Goal: Transaction & Acquisition: Purchase product/service

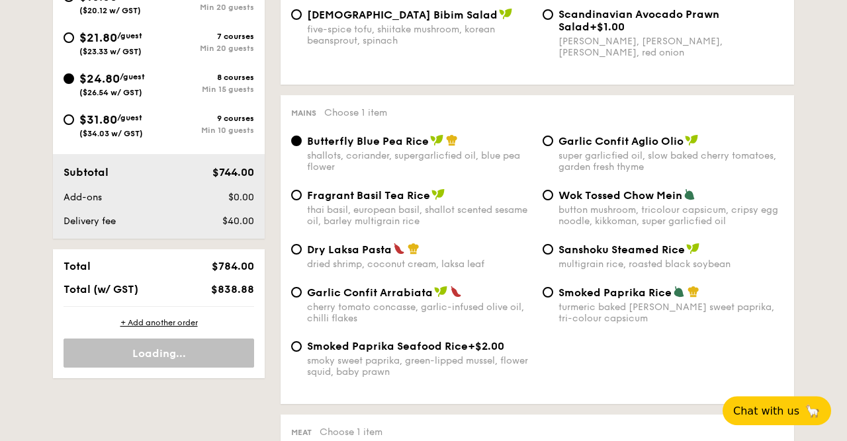
scroll to position [551, 0]
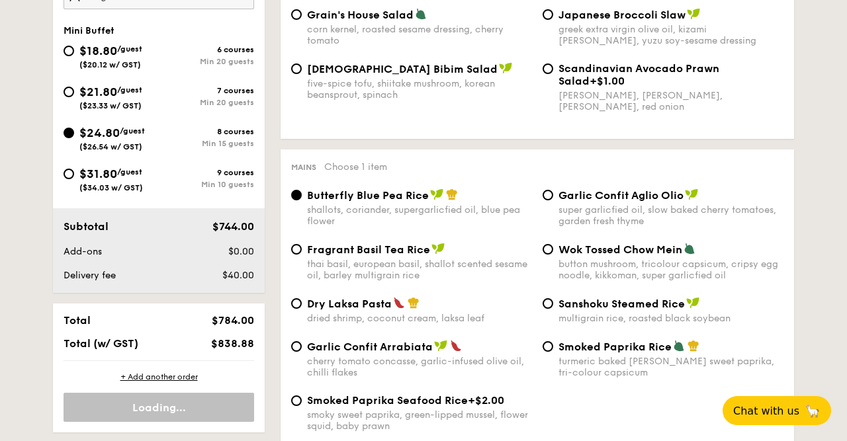
click at [117, 89] on span "$21.80" at bounding box center [98, 92] width 38 height 15
click at [74, 89] on input "$21.80 /guest ($23.33 w/ GST) 7 courses Min 20 guests" at bounding box center [69, 92] width 11 height 11
radio input "true"
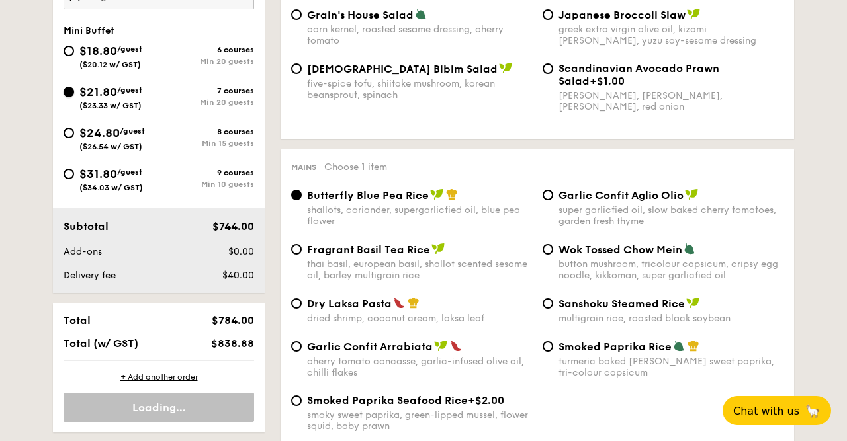
radio input "true"
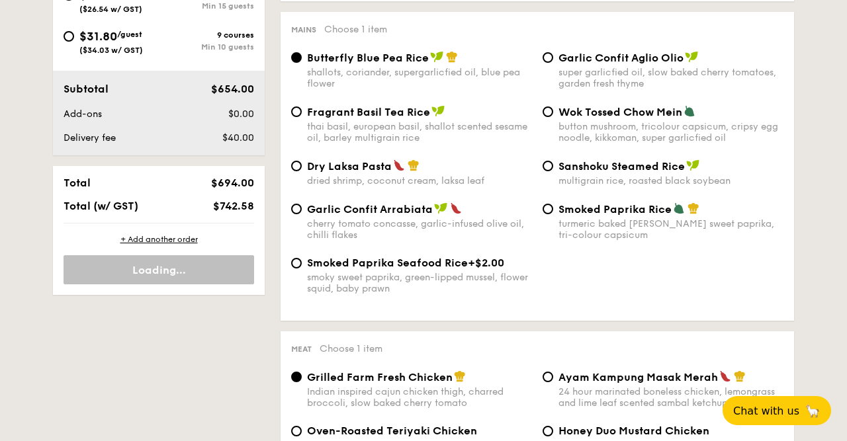
scroll to position [964, 0]
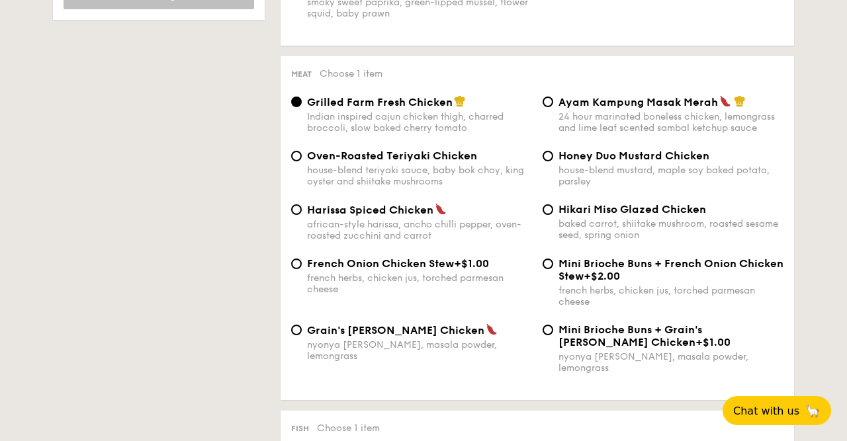
click at [631, 160] on span "Honey Duo Mustard Chicken" at bounding box center [634, 156] width 151 height 13
click at [553, 160] on input "Honey Duo Mustard Chicken house-blend mustard, maple soy baked potato, parsley" at bounding box center [548, 156] width 11 height 11
radio input "true"
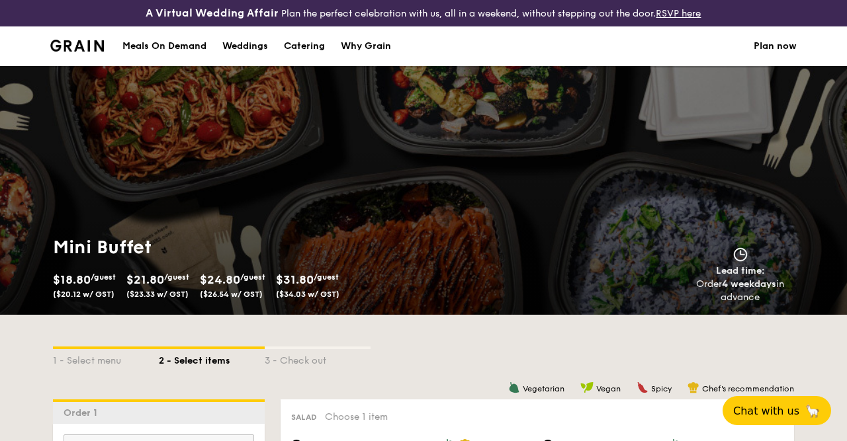
scroll to position [275, 0]
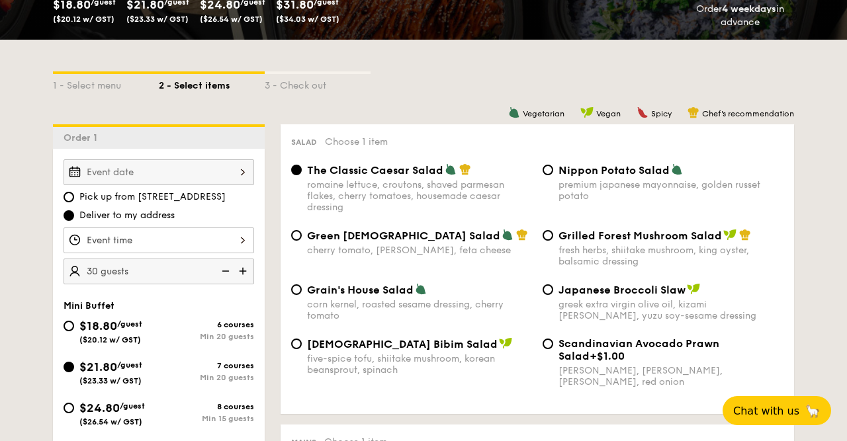
click at [230, 173] on input "Smoked Mesquite Whole Chicken brined in our in-house blend of herbs and spices,…" at bounding box center [159, 173] width 191 height 26
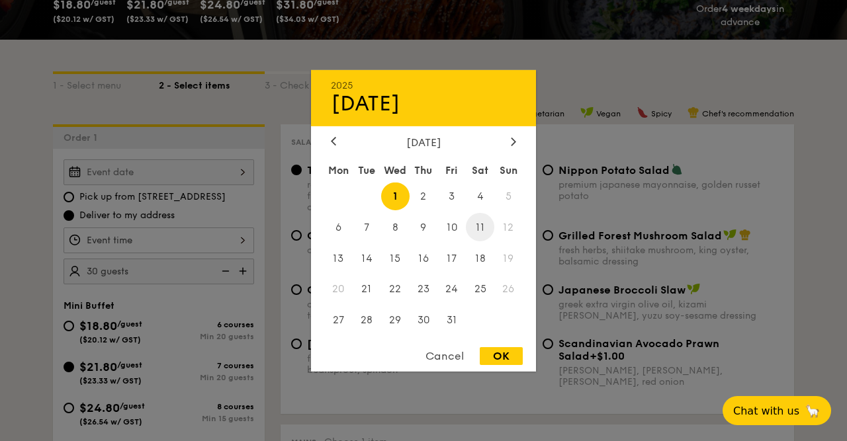
click at [482, 227] on span "11" at bounding box center [480, 227] width 28 height 28
click at [506, 353] on div "OK" at bounding box center [501, 356] width 43 height 18
type input "[DATE]"
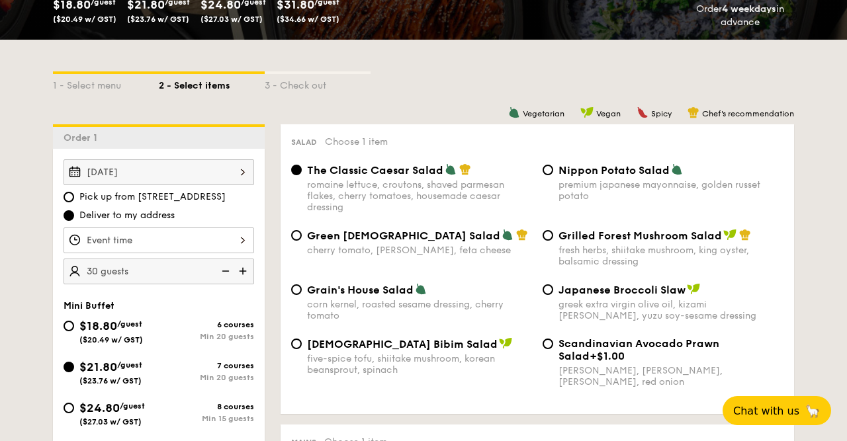
click at [161, 247] on input "Smoked Mesquite Whole Chicken brined in our in-house blend of herbs and spices,…" at bounding box center [159, 241] width 191 height 26
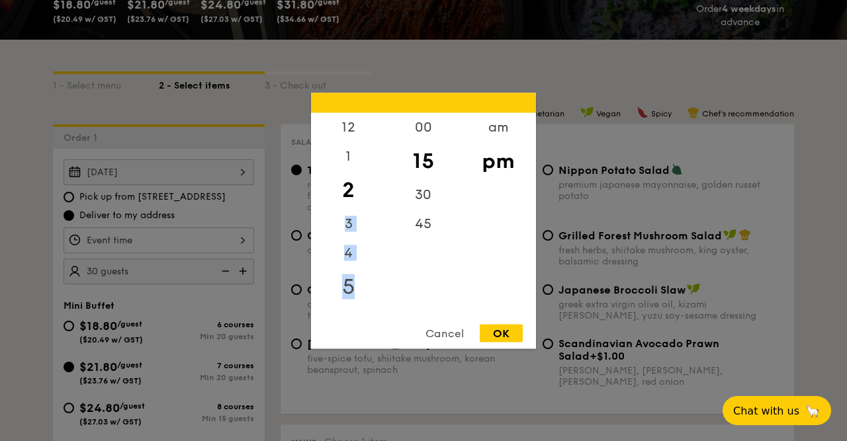
drag, startPoint x: 355, startPoint y: 225, endPoint x: 352, endPoint y: 287, distance: 61.6
click at [352, 287] on div "12 1 2 3 4 5 6 7 8 9 10 11" at bounding box center [348, 214] width 75 height 202
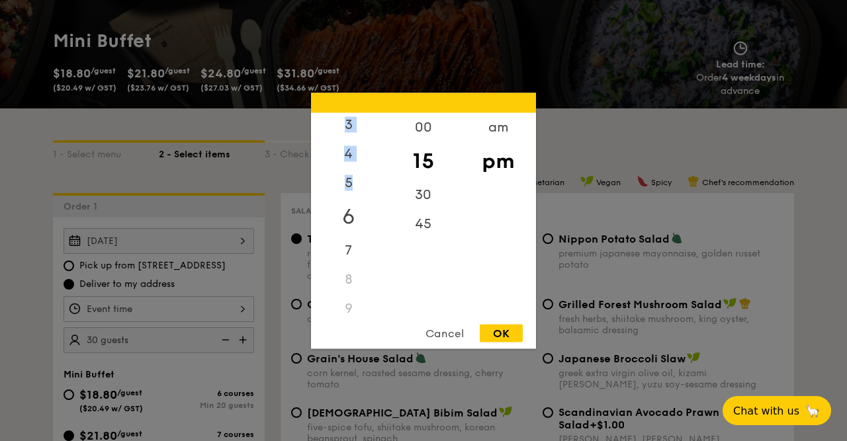
scroll to position [154, 0]
click at [345, 277] on div "10" at bounding box center [348, 273] width 75 height 29
click at [490, 136] on div "am" at bounding box center [498, 132] width 75 height 38
click at [358, 271] on div "10" at bounding box center [348, 278] width 75 height 38
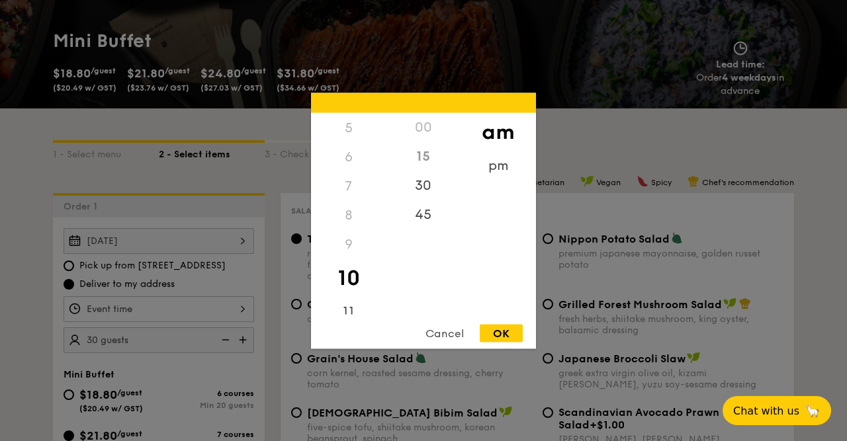
click at [424, 155] on div "15" at bounding box center [423, 156] width 75 height 29
click at [423, 187] on div "30" at bounding box center [423, 190] width 75 height 38
click at [510, 333] on div "OK" at bounding box center [501, 333] width 43 height 18
type input "10:30AM"
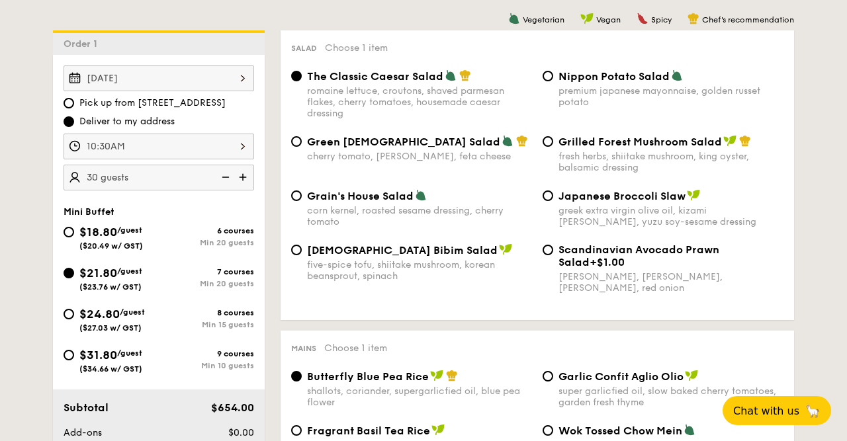
scroll to position [344, 0]
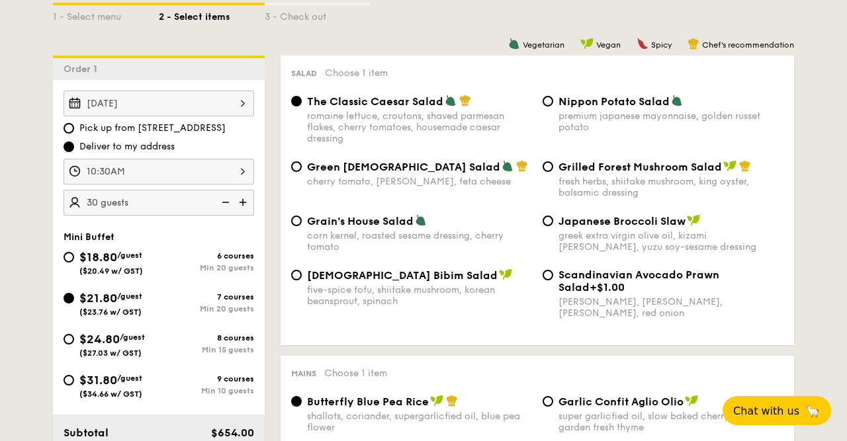
click at [301, 171] on div "Green Goddess Salad cherry tomato, [PERSON_NAME], feta cheese" at bounding box center [411, 173] width 251 height 27
click at [300, 167] on input "Green Goddess Salad cherry tomato, [PERSON_NAME], feta cheese" at bounding box center [296, 166] width 11 height 11
radio input "true"
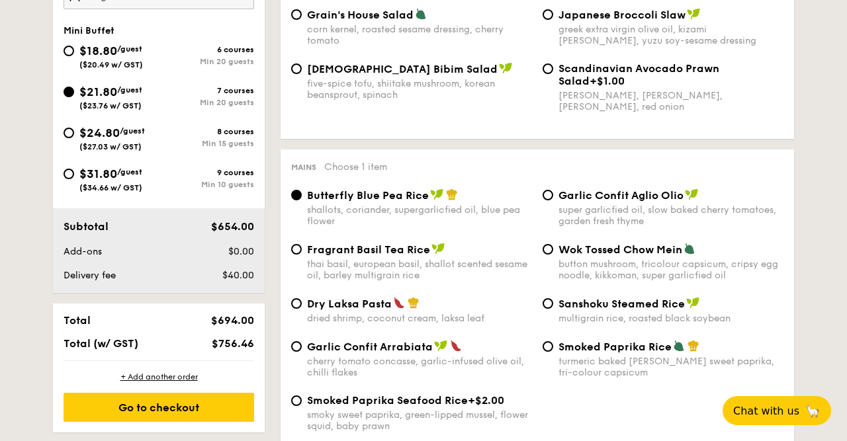
click at [553, 199] on div "Garlic Confit Aglio Olio super garlicfied oil, slow baked cherry tomatoes, gard…" at bounding box center [662, 208] width 251 height 38
click at [543, 194] on div "Garlic Confit Aglio Olio super garlicfied oil, slow baked cherry tomatoes, gard…" at bounding box center [662, 208] width 251 height 38
click at [543, 193] on div "Garlic Confit Aglio Olio super garlicfied oil, slow baked cherry tomatoes, gard…" at bounding box center [662, 208] width 251 height 38
click at [549, 197] on input "Garlic Confit Aglio Olio super garlicfied oil, slow baked cherry tomatoes, gard…" at bounding box center [548, 195] width 11 height 11
radio input "true"
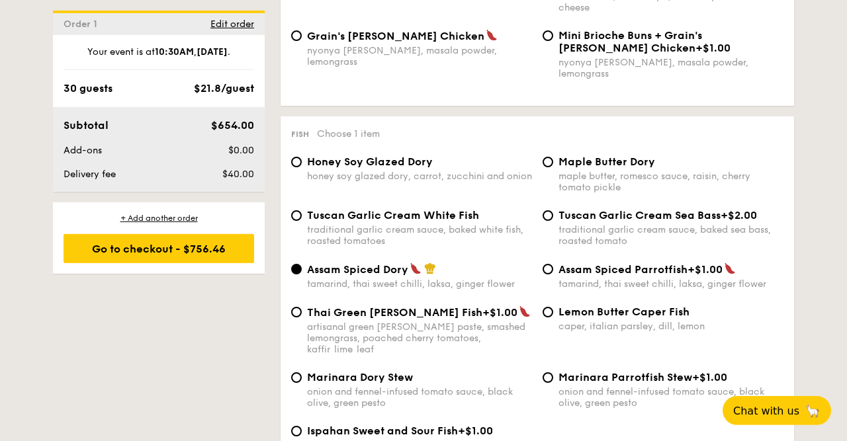
scroll to position [1377, 0]
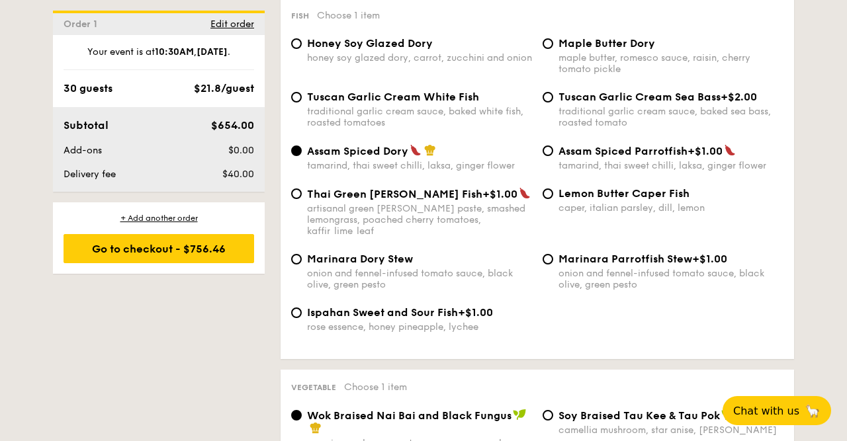
click at [403, 95] on span "Tuscan Garlic Cream White Fish" at bounding box center [393, 97] width 172 height 13
click at [302, 95] on input "Tuscan Garlic Cream White Fish traditional garlic cream sauce, baked white fish…" at bounding box center [296, 97] width 11 height 11
radio input "true"
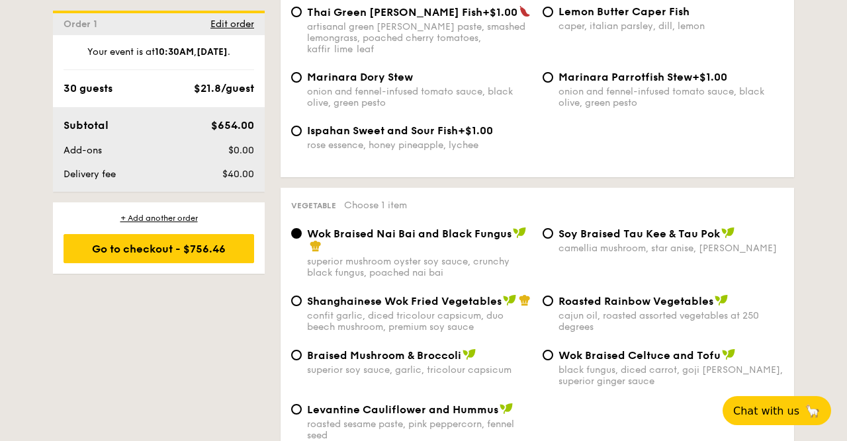
scroll to position [1583, 0]
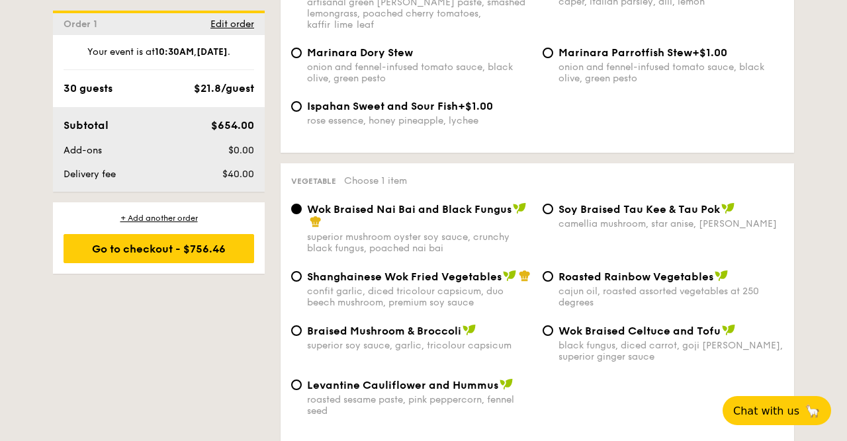
click at [410, 379] on div "Levantine Cauliflower and Hummus" at bounding box center [419, 385] width 225 height 13
click at [302, 380] on input "Levantine Cauliflower and Hummus roasted sesame paste, pink peppercorn, fennel …" at bounding box center [296, 385] width 11 height 11
radio input "true"
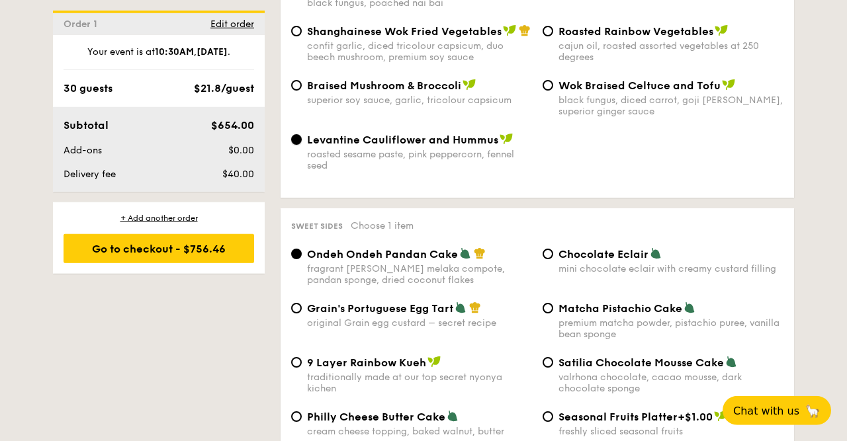
scroll to position [1927, 0]
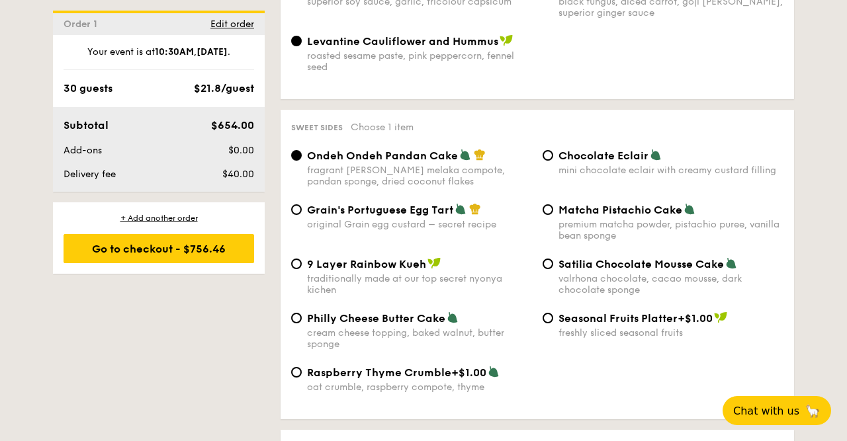
click at [635, 150] on span "Chocolate Eclair" at bounding box center [604, 156] width 90 height 13
click at [553, 150] on input "Chocolate Eclair mini chocolate eclair with creamy custard filling" at bounding box center [548, 155] width 11 height 11
radio input "true"
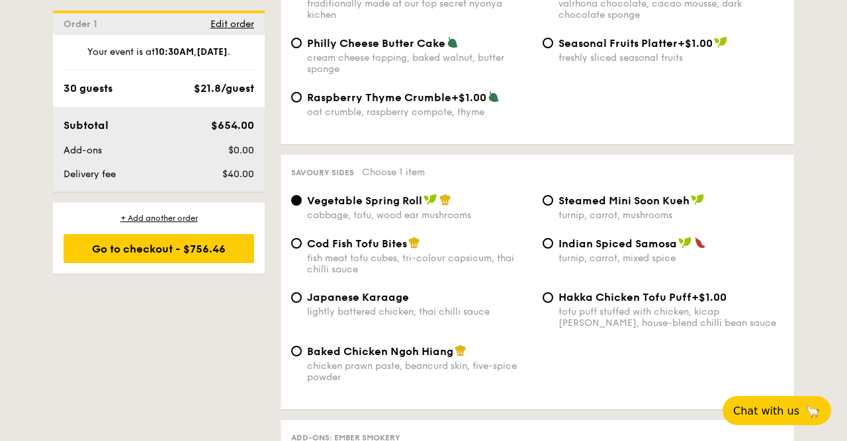
click at [554, 251] on label "Indian Spiced Samosa turnip, carrot, mixed spice" at bounding box center [663, 257] width 241 height 13
click at [553, 248] on input "Indian Spiced Samosa turnip, carrot, mixed spice" at bounding box center [548, 243] width 11 height 11
radio input "true"
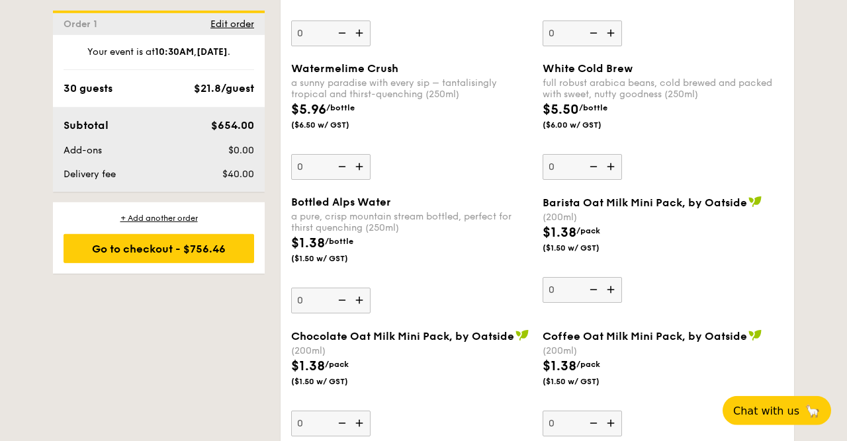
scroll to position [3373, 0]
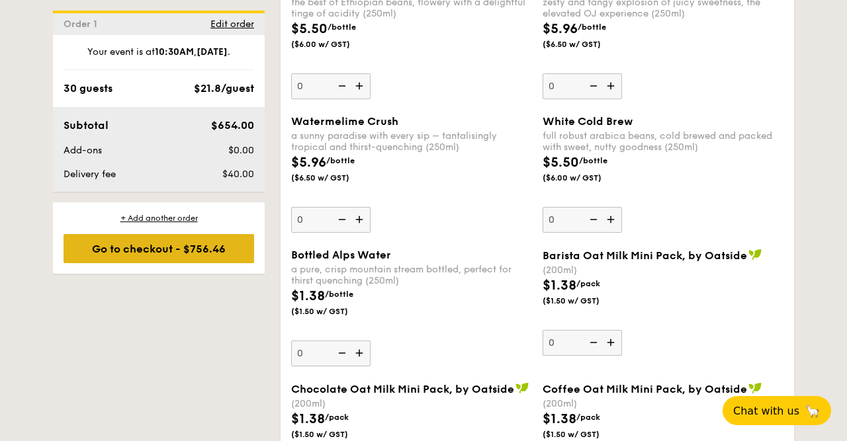
click at [205, 253] on div "Go to checkout - $756.46" at bounding box center [159, 248] width 191 height 29
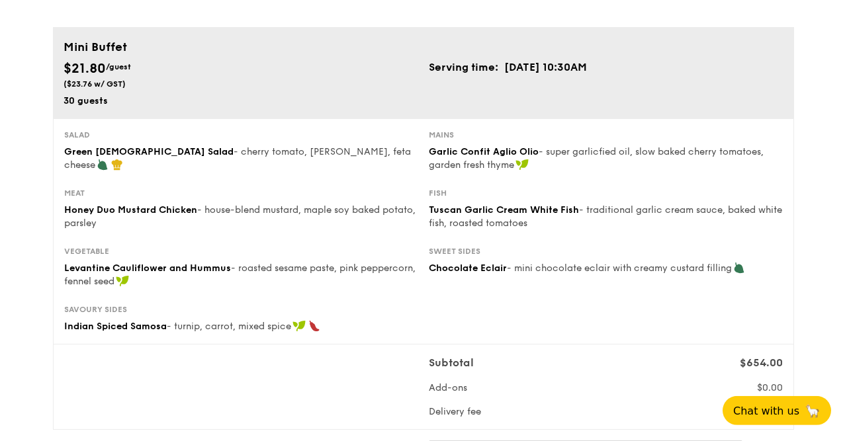
scroll to position [107, 0]
